Goal: Check status: Check status

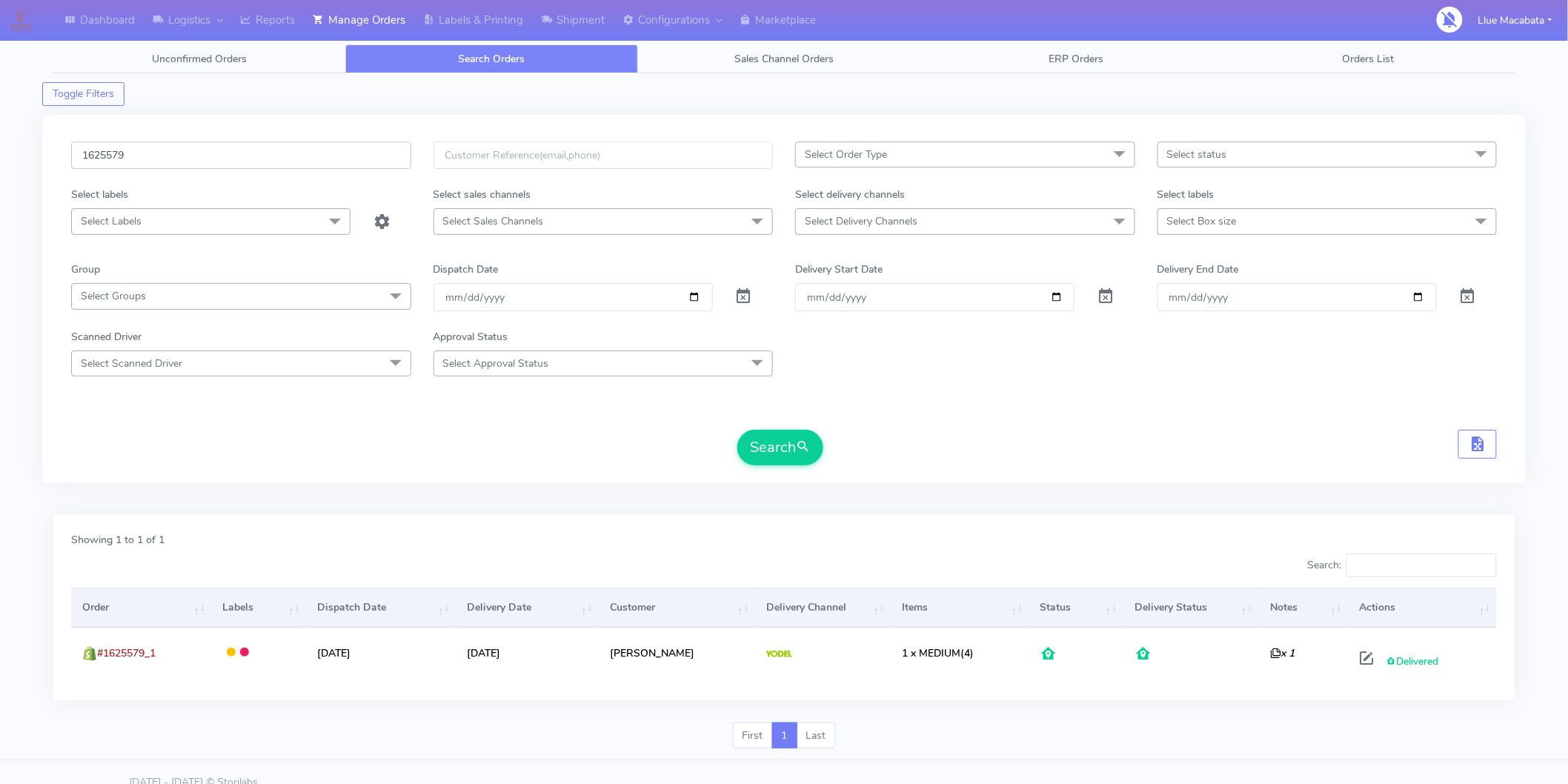
click at [173, 151] on input "1625579" at bounding box center [241, 155] width 340 height 27
paste input "0938"
type input "1620938"
click at [781, 454] on button "Search" at bounding box center [781, 448] width 86 height 36
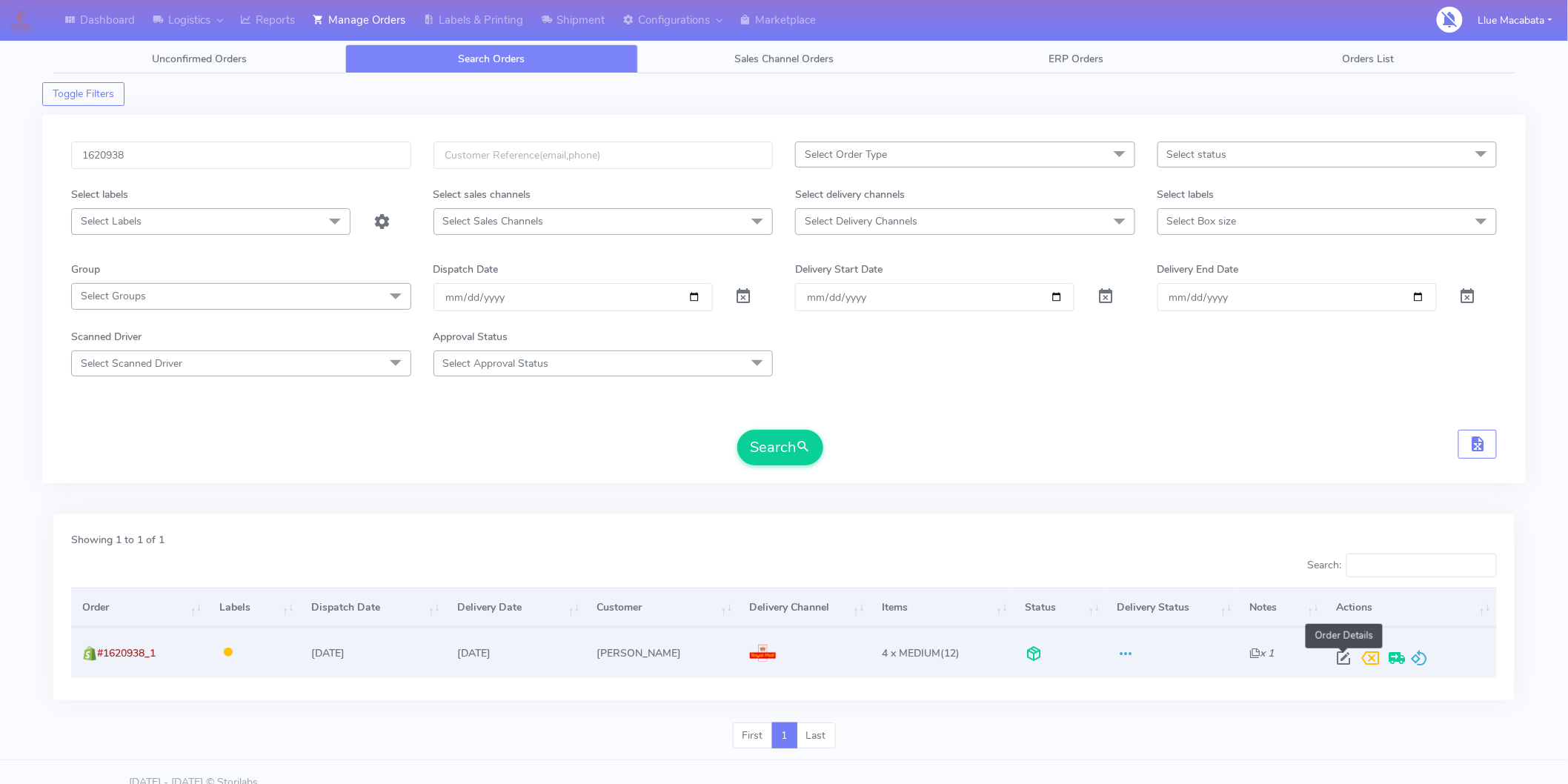
click at [1336, 655] on span at bounding box center [1343, 662] width 27 height 14
select select "3"
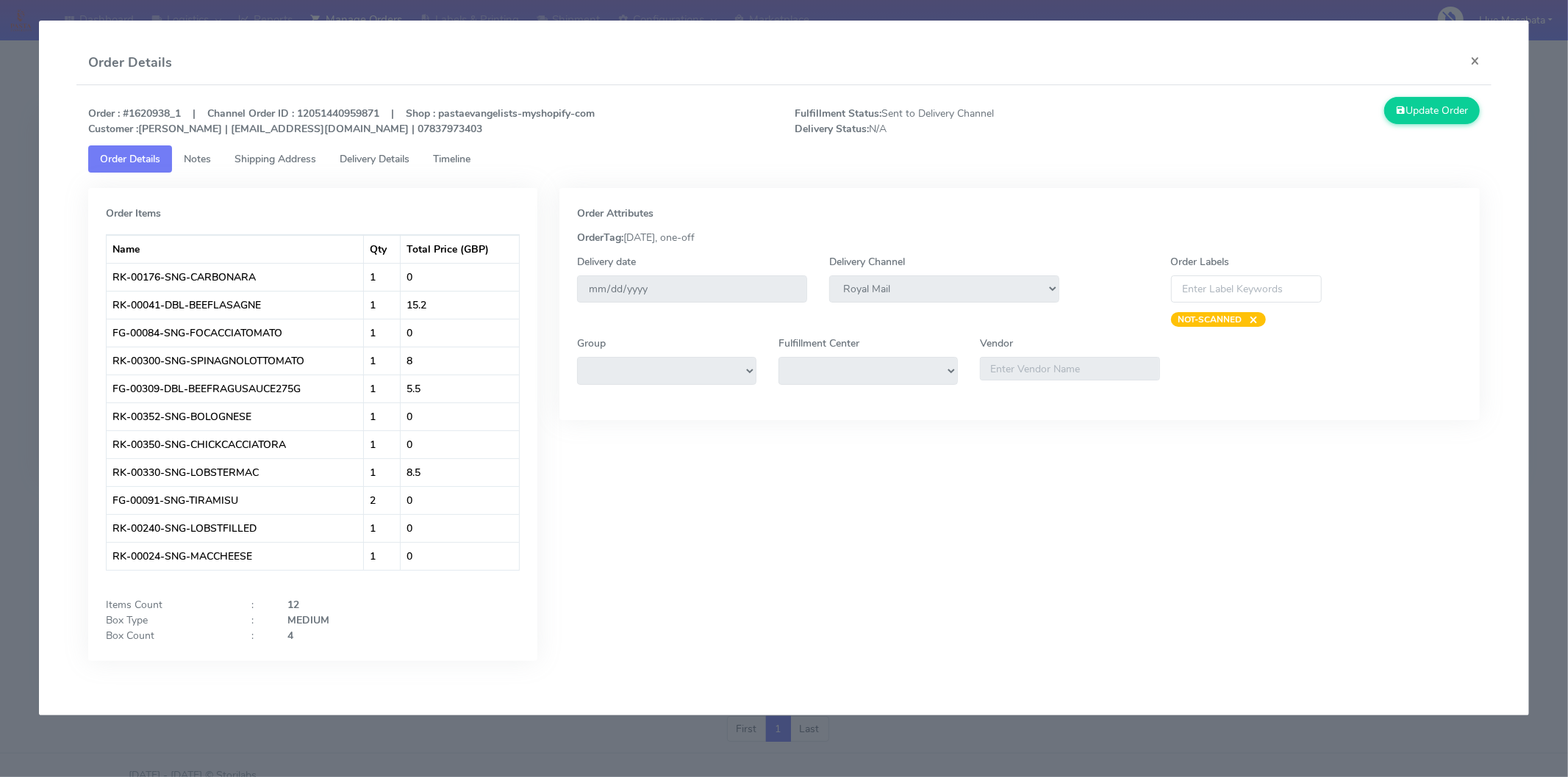
click at [1452, 59] on div "Order Details ×" at bounding box center [784, 63] width 1415 height 44
click at [1476, 60] on button "×" at bounding box center [1475, 60] width 33 height 39
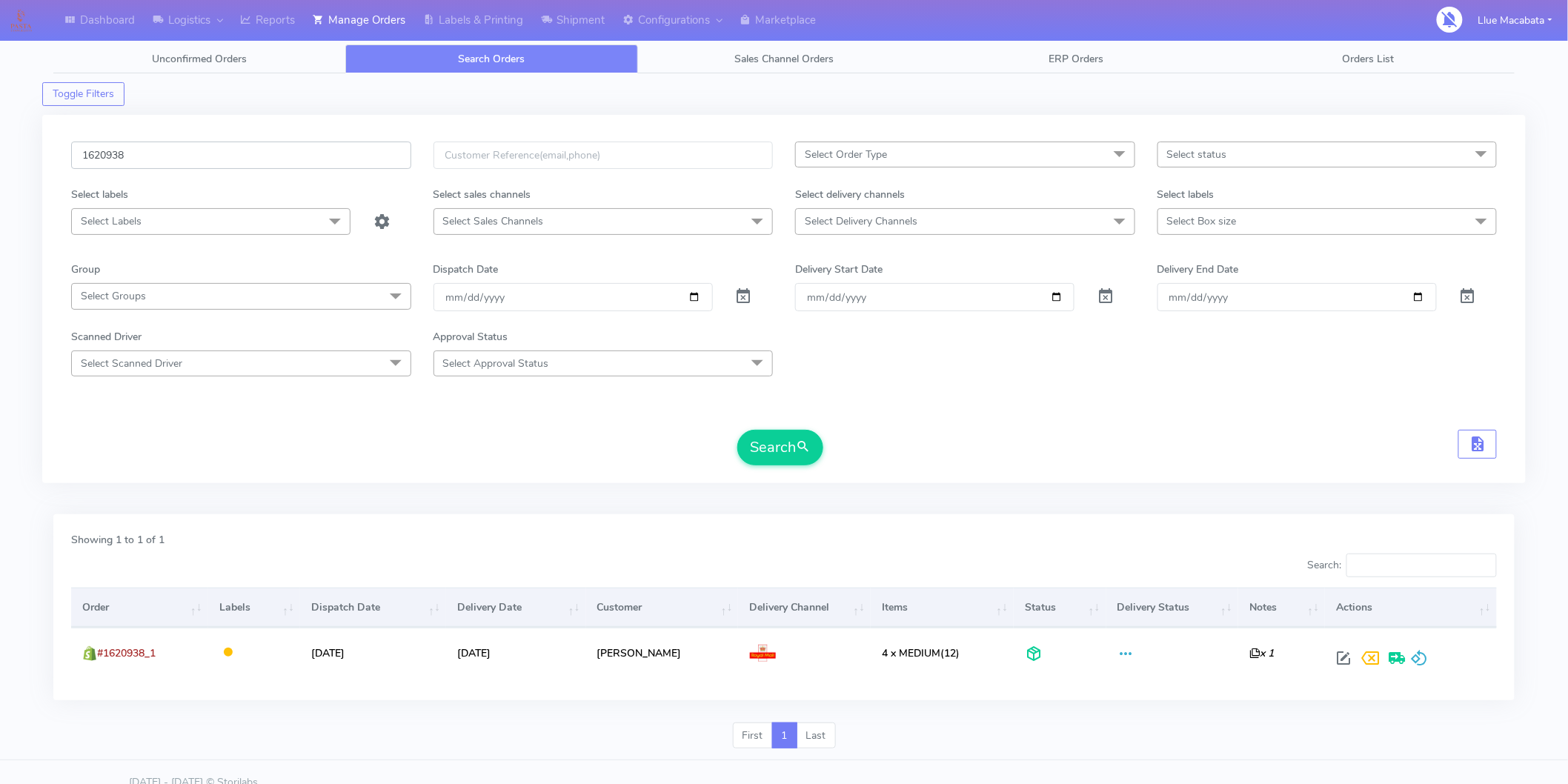
click at [201, 158] on input "1620938" at bounding box center [241, 155] width 340 height 27
paste input "1467"
type input "1621467"
click at [795, 445] on button "Search" at bounding box center [781, 448] width 86 height 36
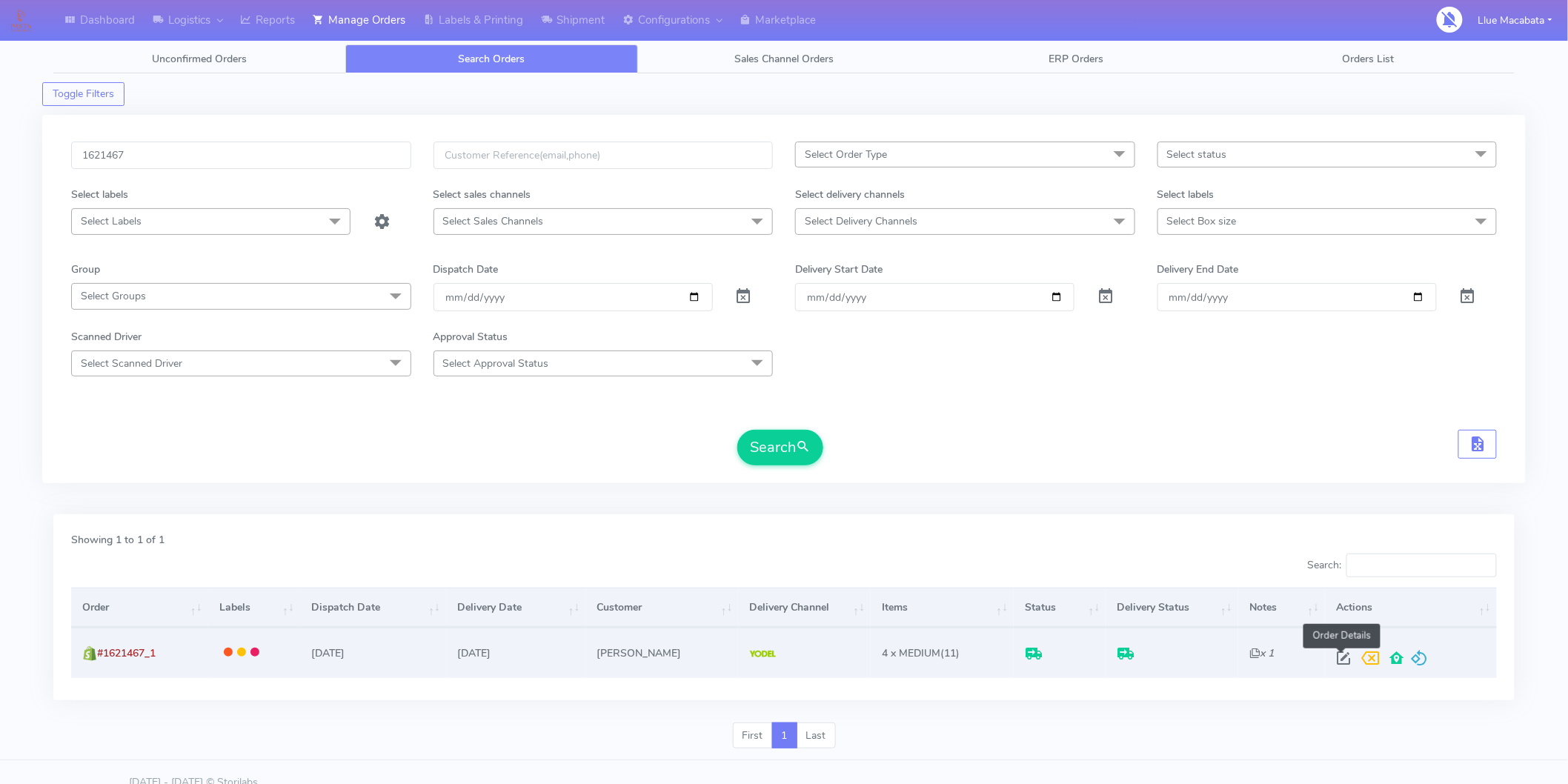
click at [1339, 655] on span at bounding box center [1343, 662] width 27 height 14
select select "5"
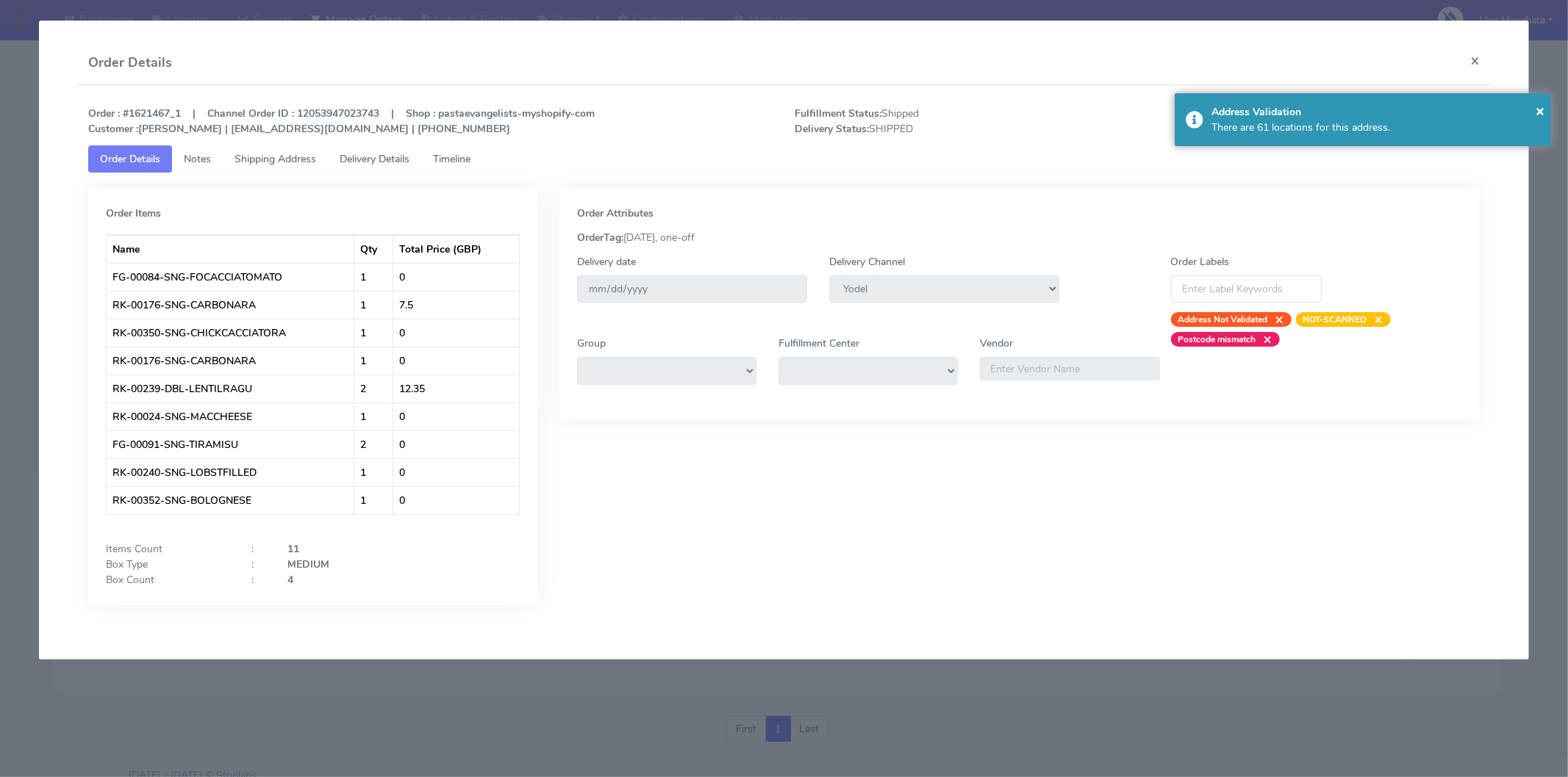
click at [474, 150] on link "Timeline" at bounding box center [451, 159] width 61 height 27
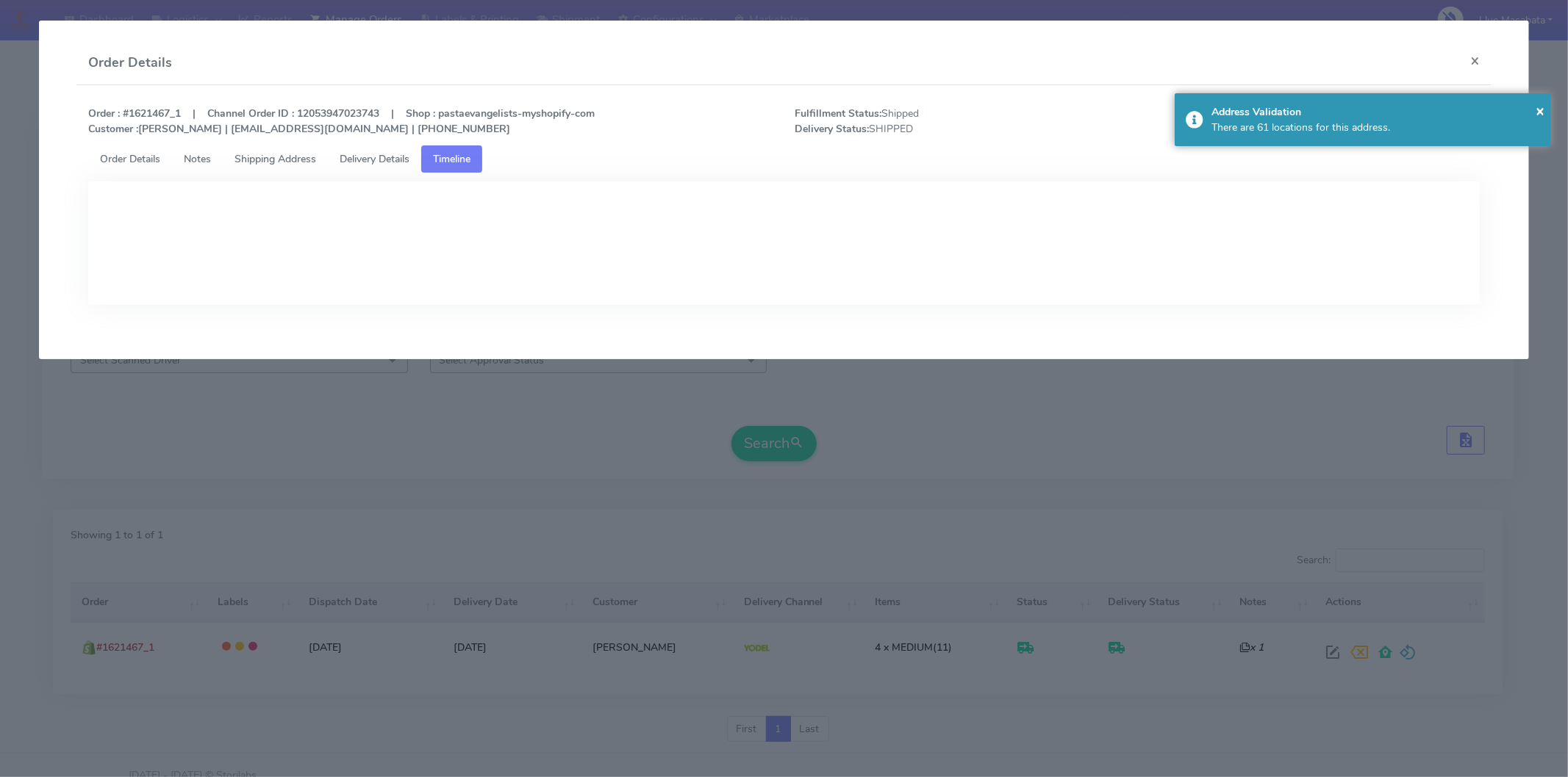
click at [392, 152] on span "Delivery Details" at bounding box center [374, 159] width 70 height 14
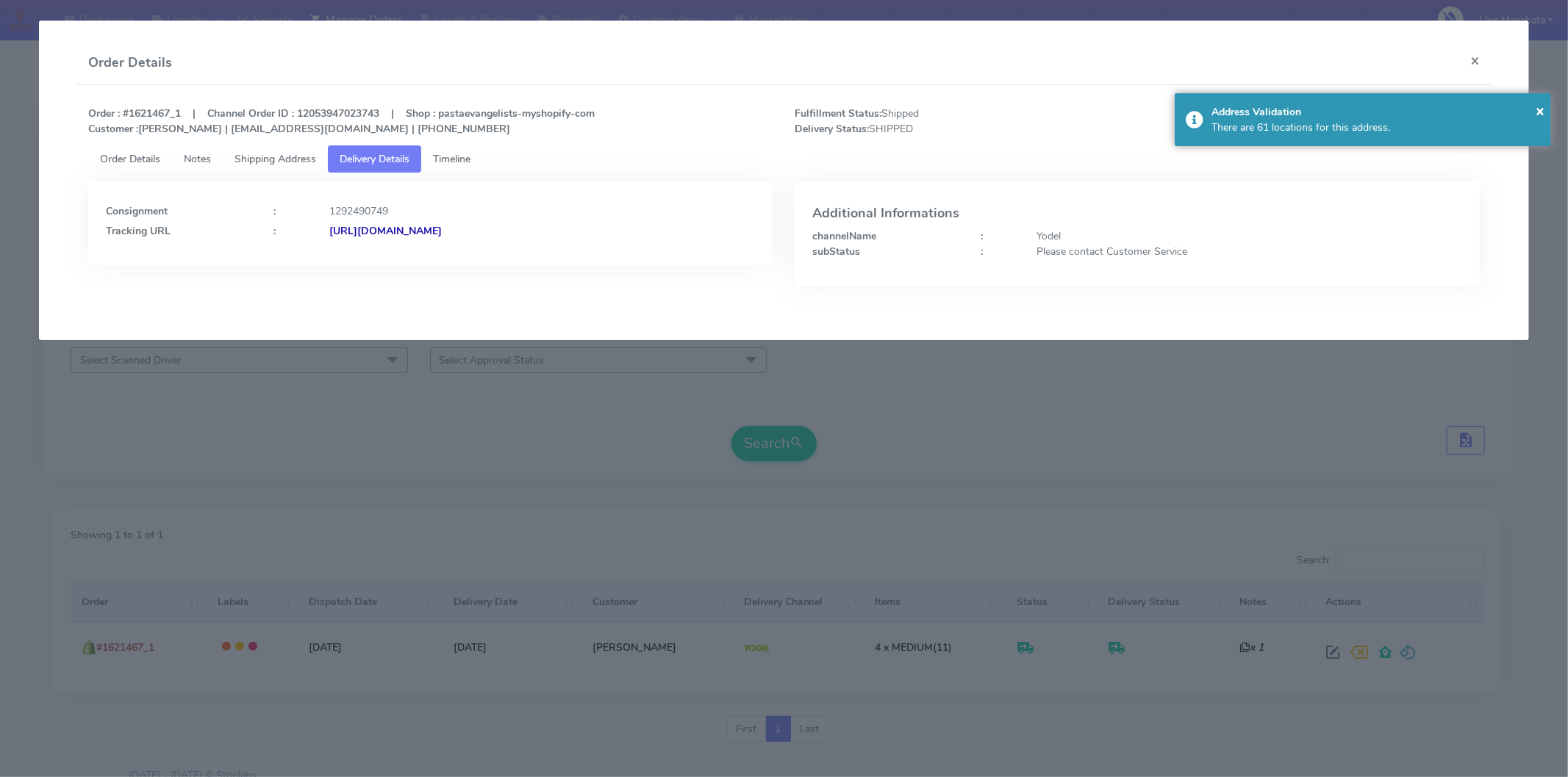
click at [442, 232] on strong "[URL][DOMAIN_NAME]" at bounding box center [385, 231] width 113 height 14
